Goal: Task Accomplishment & Management: Manage account settings

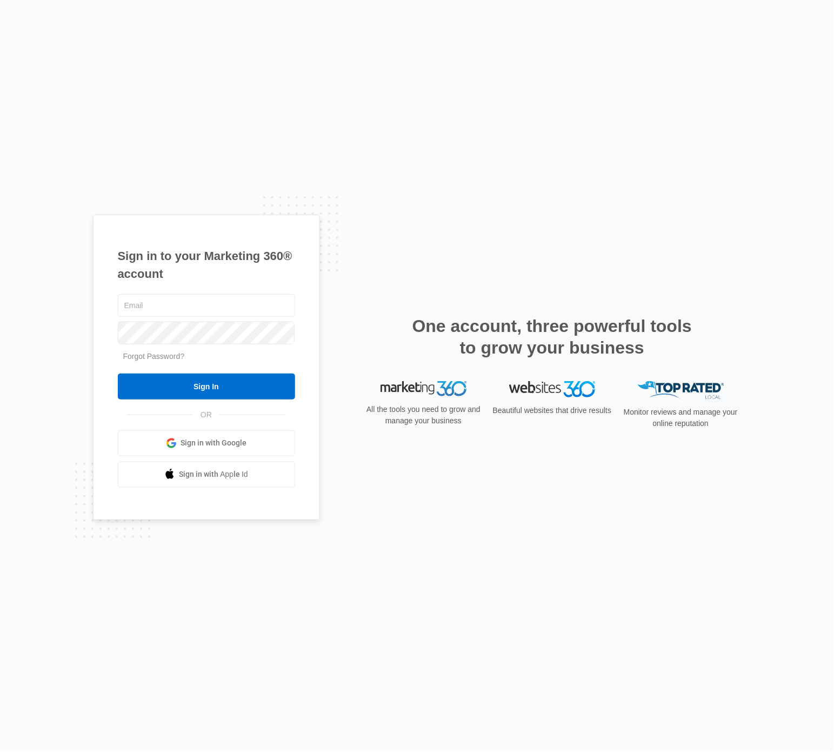
click at [212, 448] on span "Sign in with Google" at bounding box center [213, 442] width 66 height 11
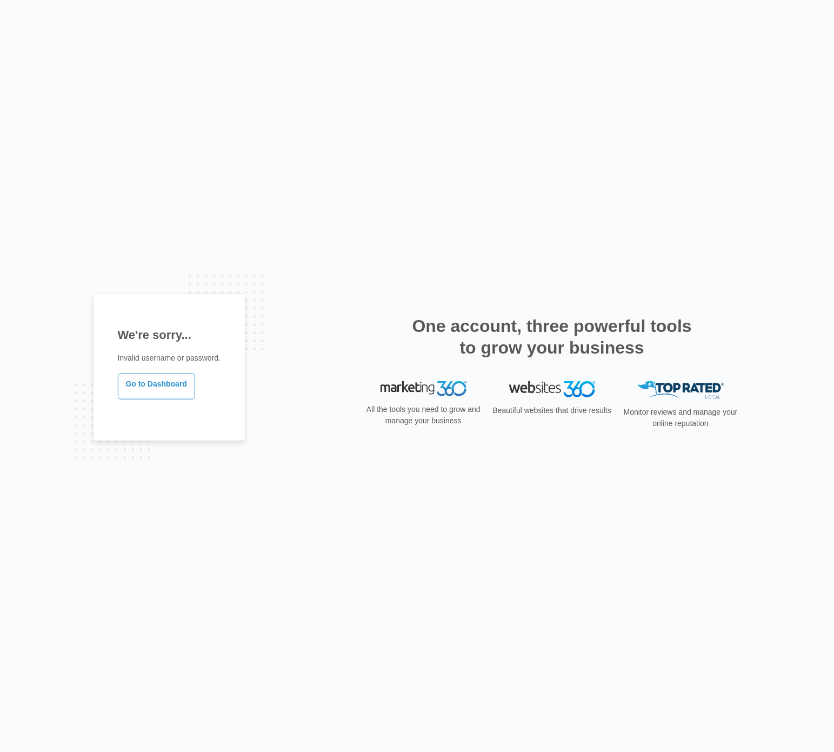
drag, startPoint x: 287, startPoint y: 318, endPoint x: 372, endPoint y: 321, distance: 84.3
click at [292, 318] on div "We're sorry... Invalid username or password. Go to Dashboard One account, three…" at bounding box center [417, 375] width 648 height 165
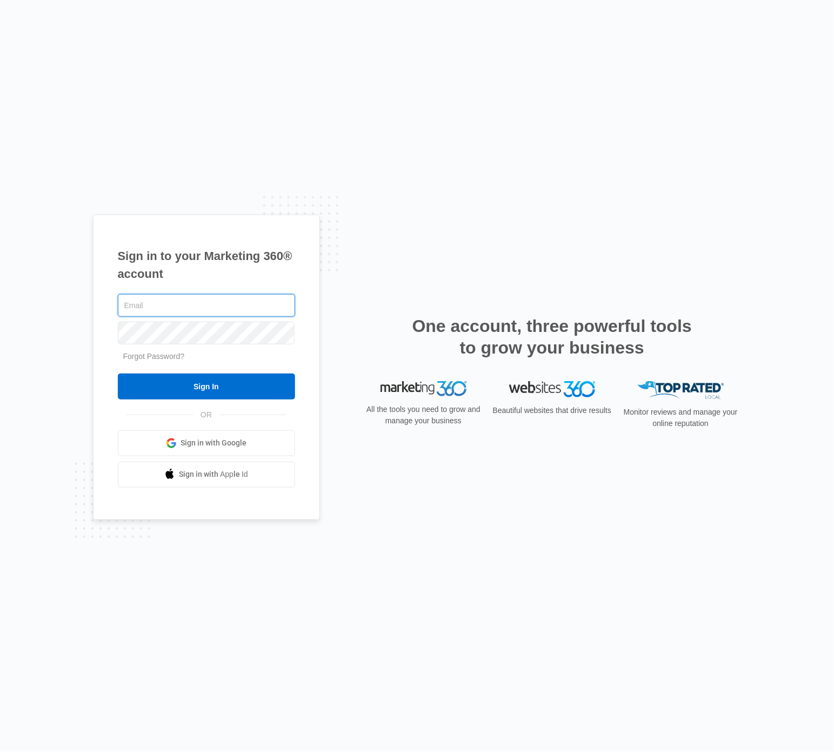
paste input "[EMAIL_ADDRESS][DOMAIN_NAME]"
type input "[EMAIL_ADDRESS][DOMAIN_NAME]"
click at [230, 317] on div "[EMAIL_ADDRESS][DOMAIN_NAME]" at bounding box center [206, 305] width 177 height 27
click at [230, 318] on div "[EMAIL_ADDRESS][DOMAIN_NAME]" at bounding box center [206, 305] width 177 height 27
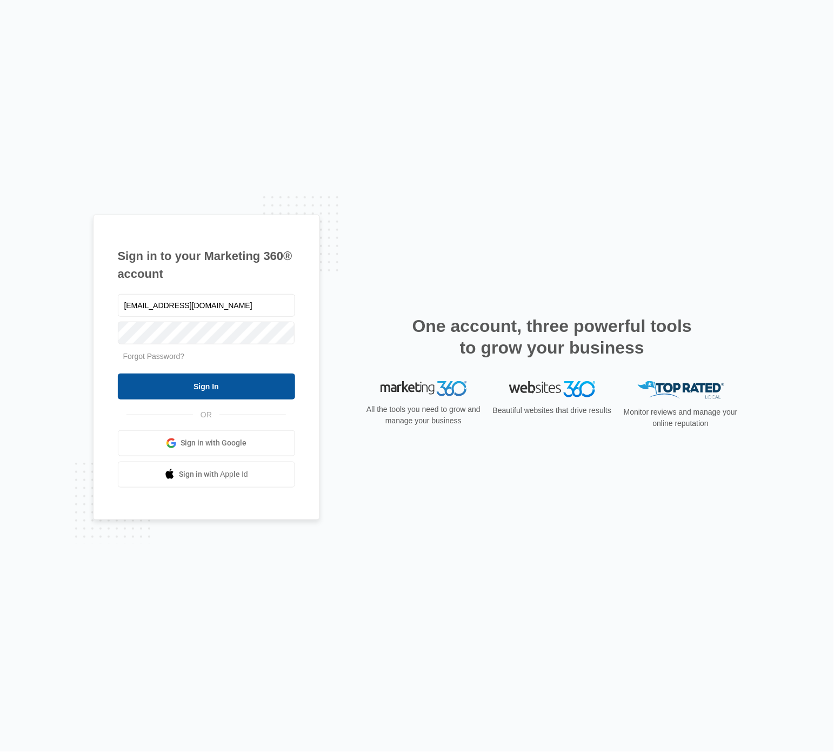
drag, startPoint x: 246, startPoint y: 381, endPoint x: 279, endPoint y: 386, distance: 33.2
click at [247, 382] on input "Sign In" at bounding box center [206, 386] width 177 height 26
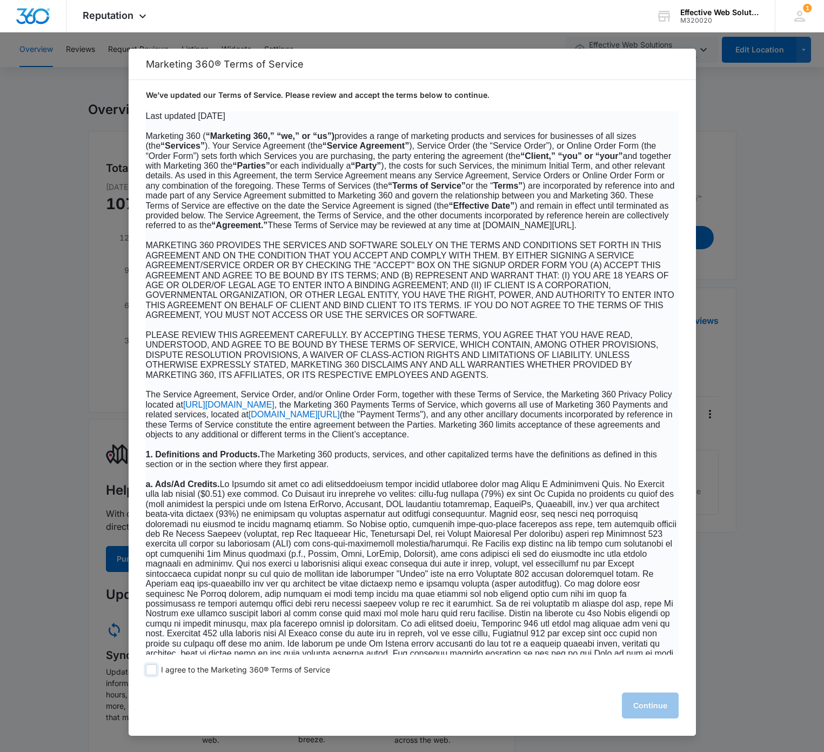
click at [204, 671] on span "I agree to the Marketing 360® Terms of Service" at bounding box center [245, 670] width 169 height 10
click at [157, 671] on input "I agree to the Marketing 360® Terms of Service" at bounding box center [151, 669] width 11 height 11
checkbox input "true"
click at [656, 701] on button "Continue" at bounding box center [650, 705] width 57 height 26
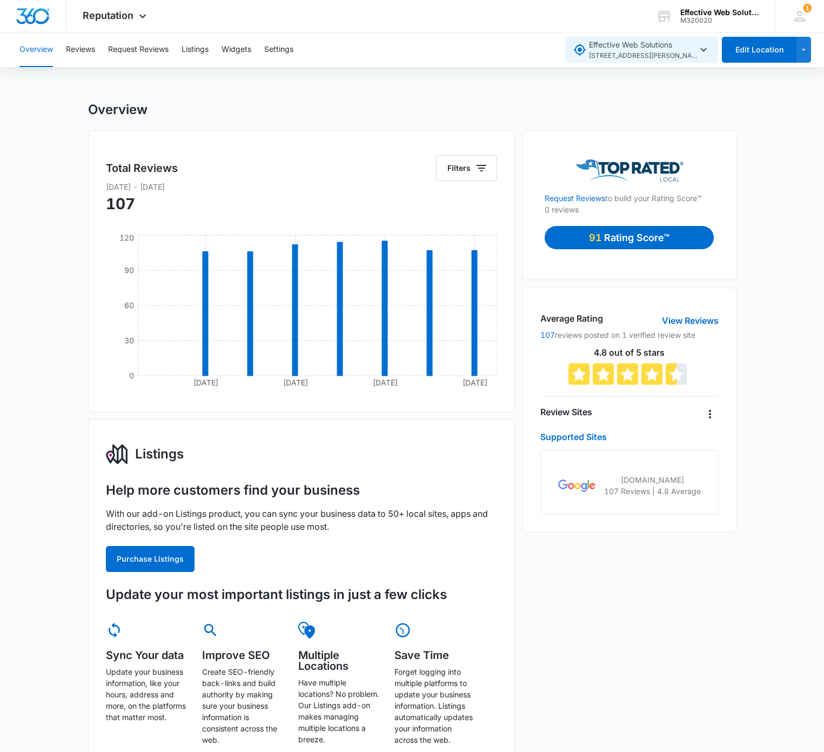
click at [662, 52] on span "4317 NE Thurston Way #180 , Vancouver , WA" at bounding box center [643, 56] width 108 height 10
click at [767, 43] on button "Edit Location" at bounding box center [759, 50] width 75 height 26
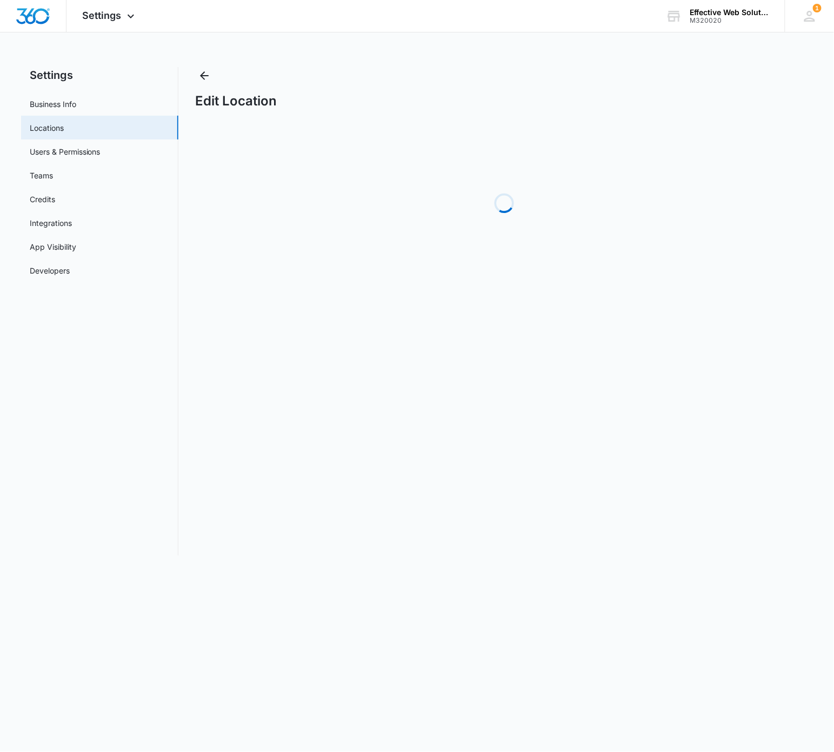
select select "[US_STATE]"
select select "2009"
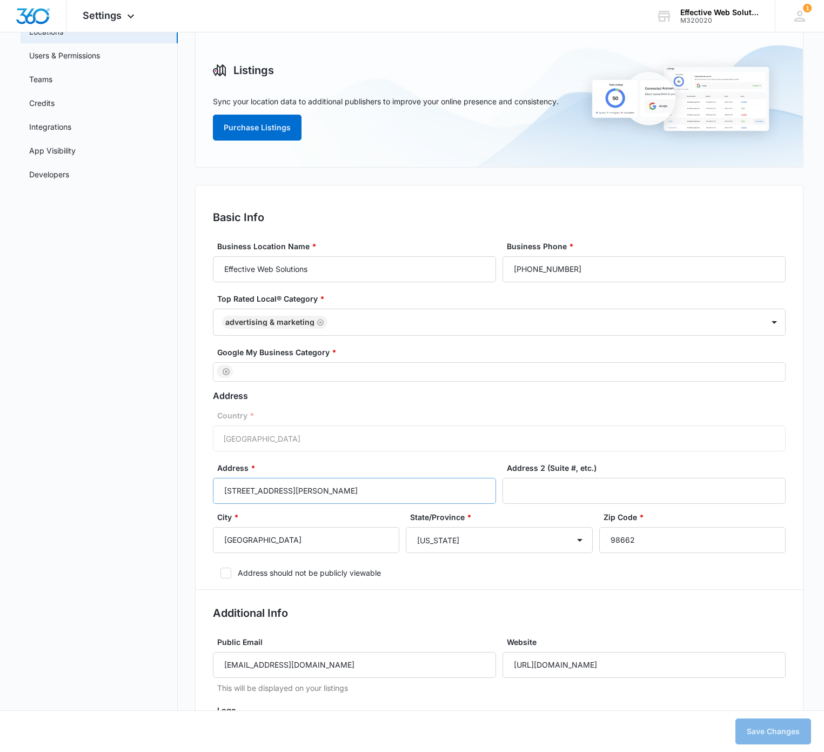
scroll to position [112, 0]
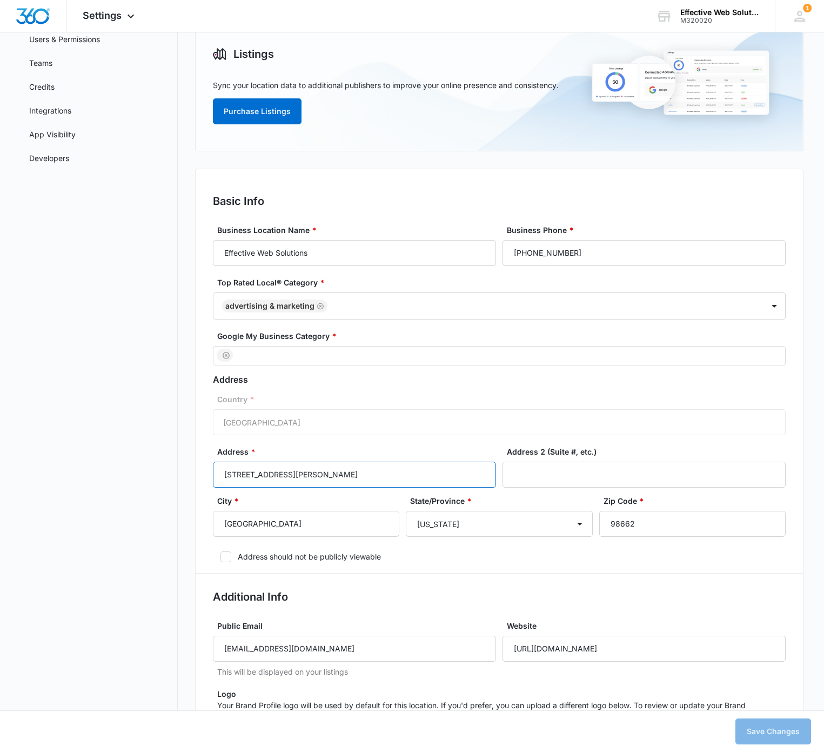
click at [401, 471] on input "4317 NE Thurston Way #180" at bounding box center [354, 474] width 283 height 26
paste input "00 E Evergreen Blvd suite 222"
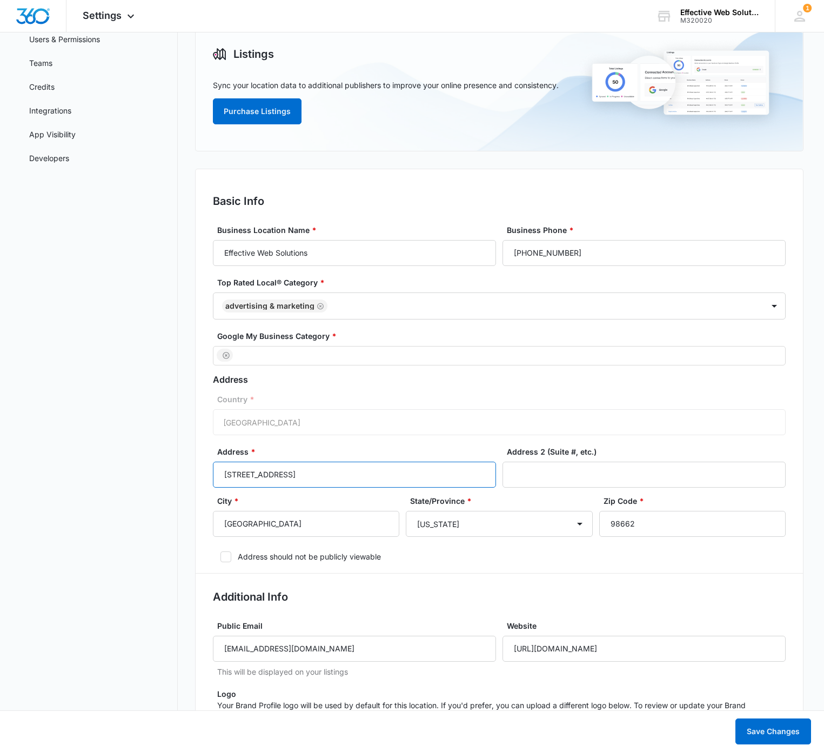
type input "[STREET_ADDRESS]"
click at [639, 525] on input "98662" at bounding box center [692, 524] width 186 height 26
click at [639, 524] on input "98662" at bounding box center [692, 524] width 186 height 26
paste input "0"
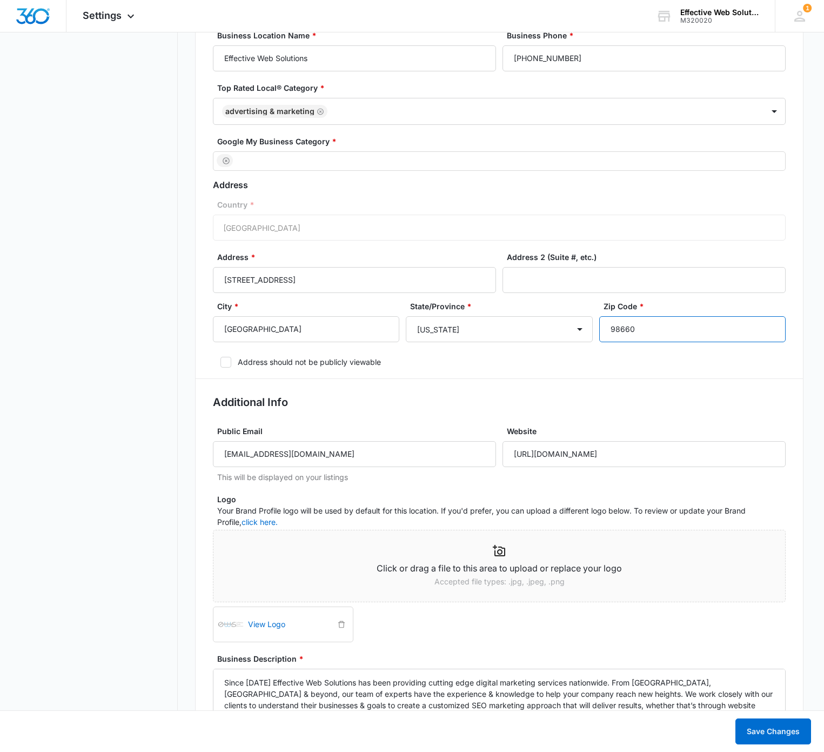
scroll to position [553, 0]
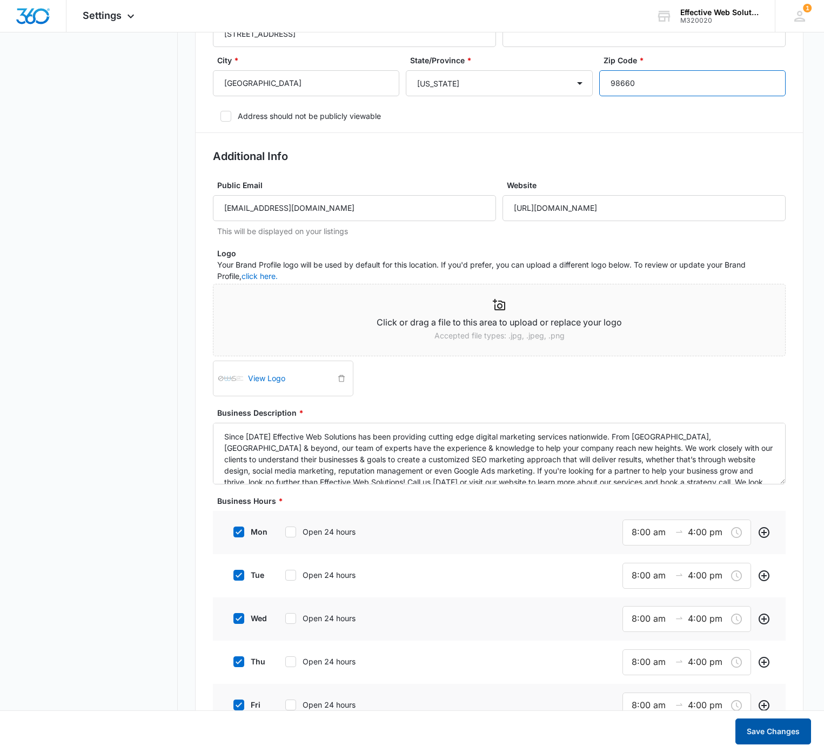
type input "98660"
click at [791, 729] on button "Save Changes" at bounding box center [773, 731] width 76 height 26
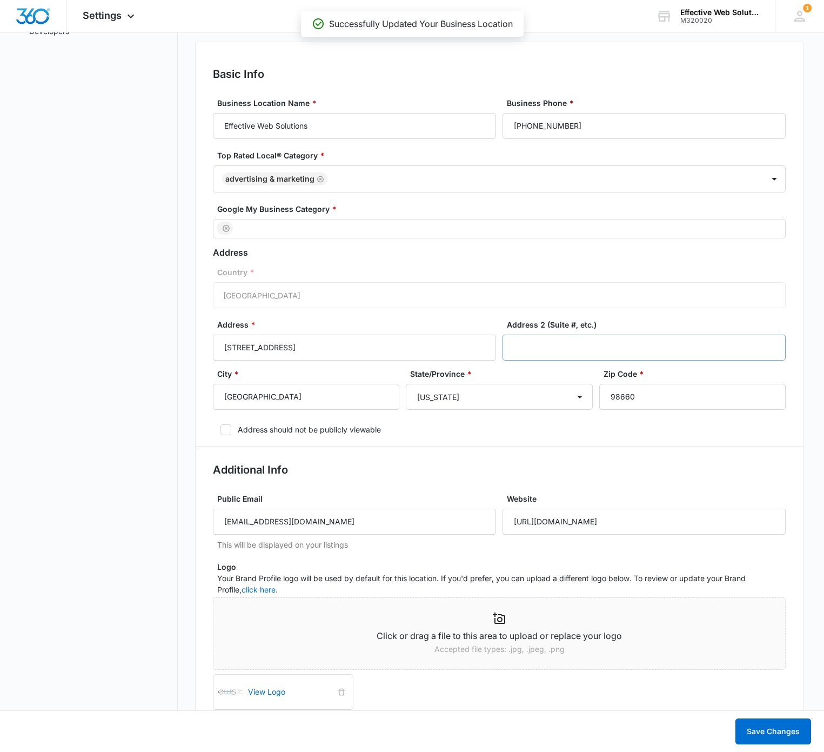
scroll to position [0, 0]
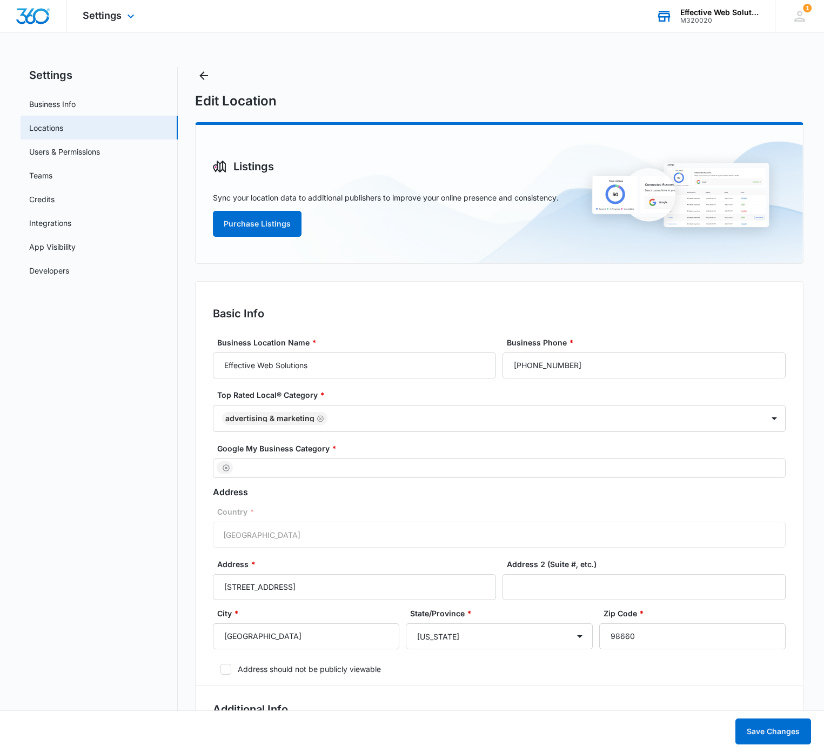
click at [713, 5] on div "Effective Web Solutions M320020 Your Accounts View All" at bounding box center [707, 16] width 135 height 32
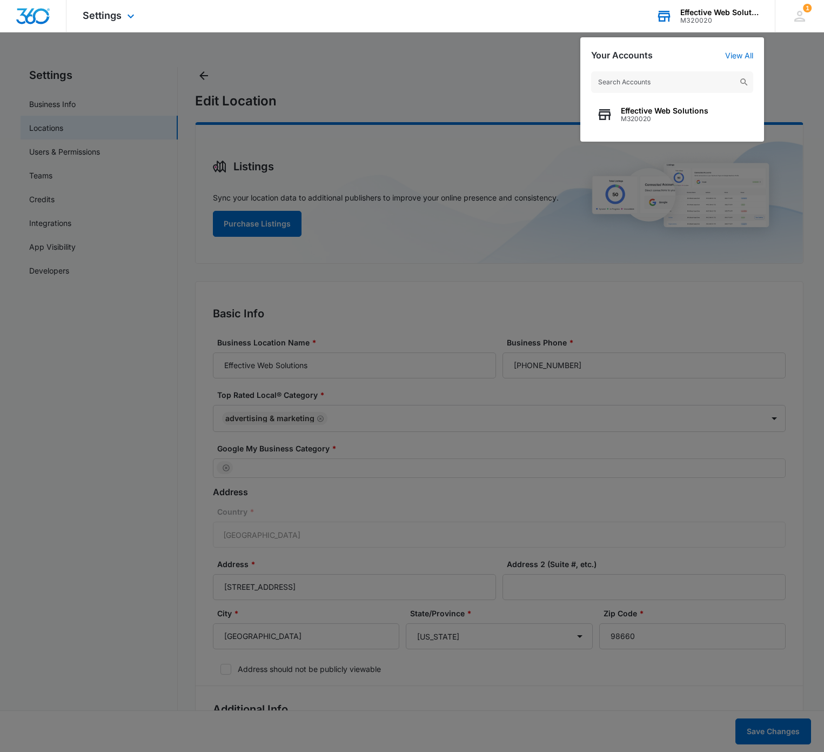
click at [654, 131] on div "Effective Web Solutions M320020" at bounding box center [672, 101] width 184 height 81
click at [325, 324] on div at bounding box center [412, 376] width 824 height 752
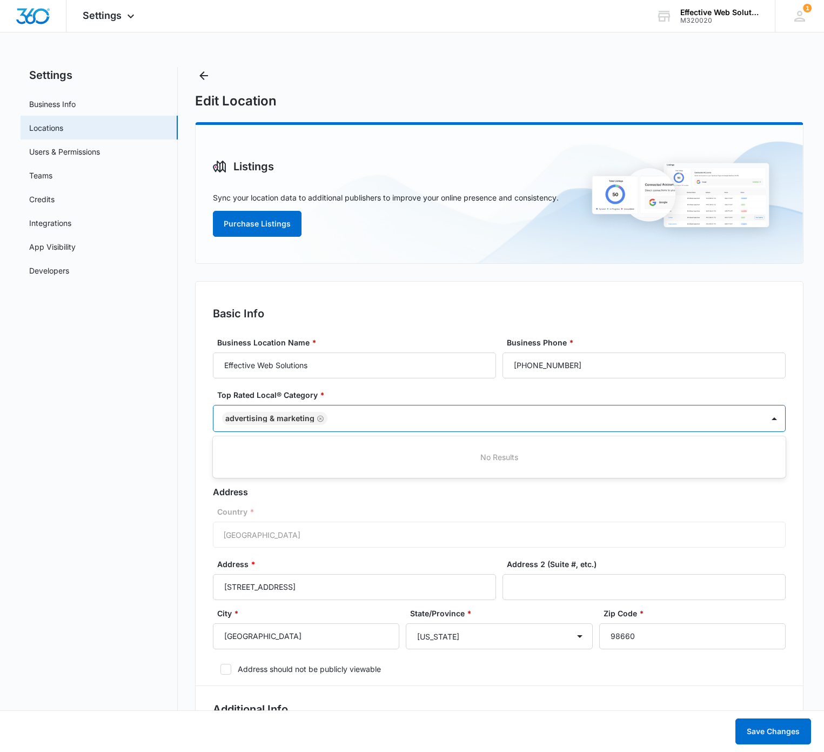
click at [439, 424] on div at bounding box center [540, 419] width 419 height 14
click at [481, 75] on div "Edit Location" at bounding box center [499, 88] width 608 height 42
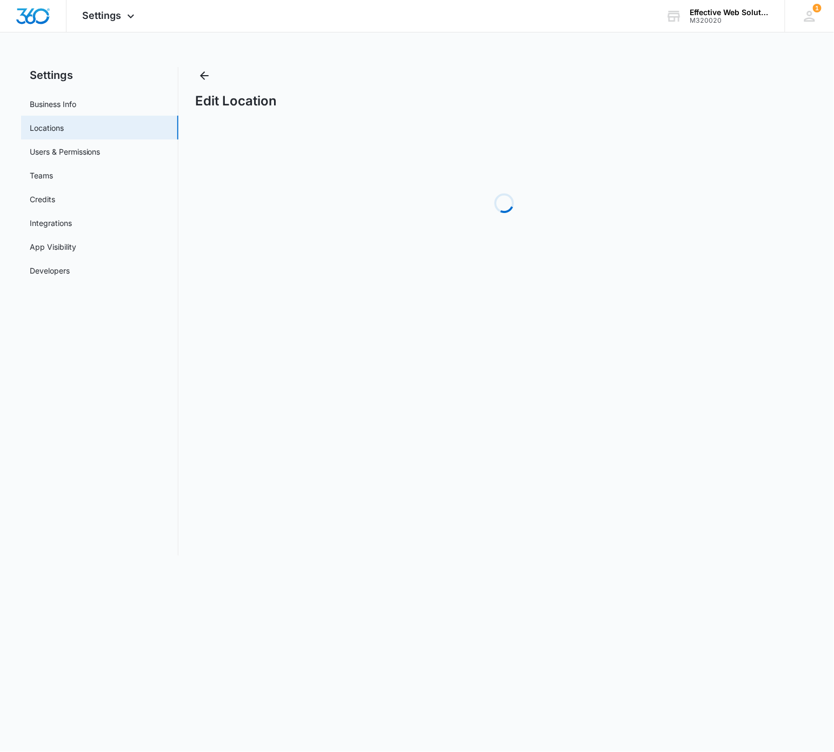
select select "[US_STATE]"
select select "2009"
